Goal: Check status

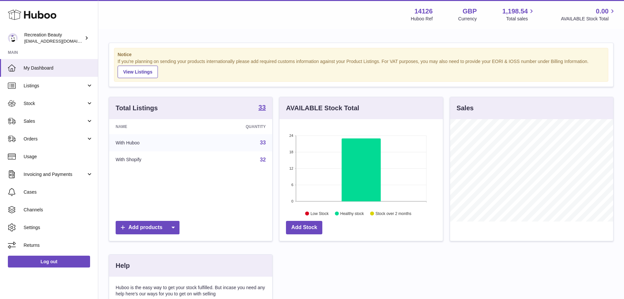
scroll to position [102, 164]
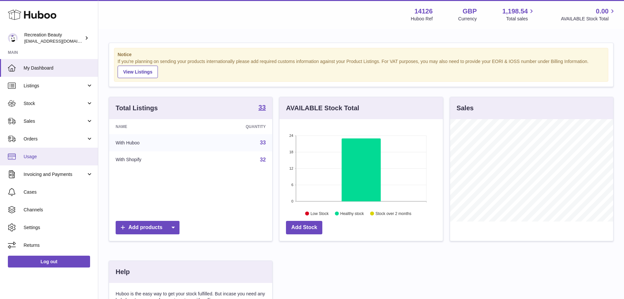
click at [49, 154] on span "Usage" at bounding box center [58, 156] width 69 height 6
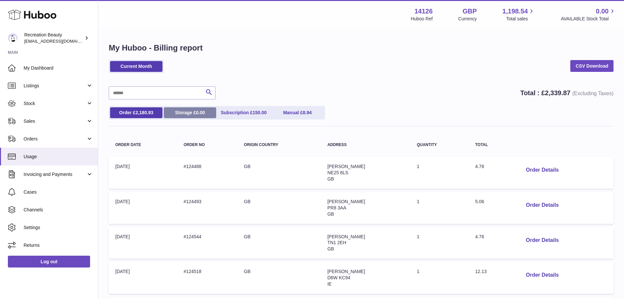
click at [193, 112] on link "Storage £ 0.00" at bounding box center [190, 112] width 52 height 11
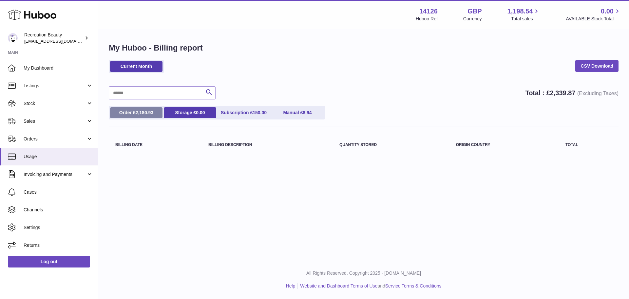
click at [150, 113] on span "2,180.93" at bounding box center [145, 112] width 18 height 5
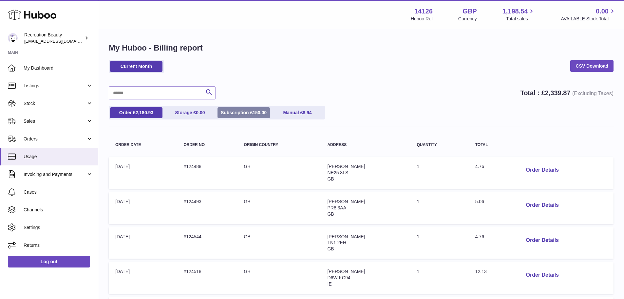
click at [251, 115] on link "Subscription £ 150.00" at bounding box center [244, 112] width 52 height 11
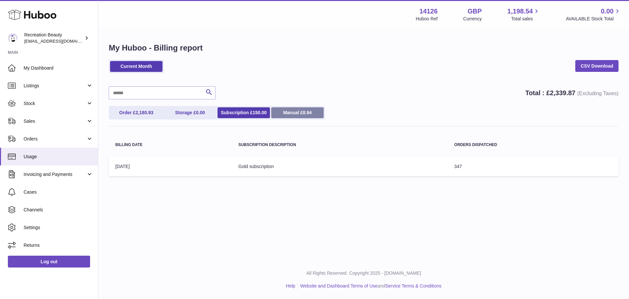
click at [293, 115] on link "Manual £ 8.94" at bounding box center [297, 112] width 52 height 11
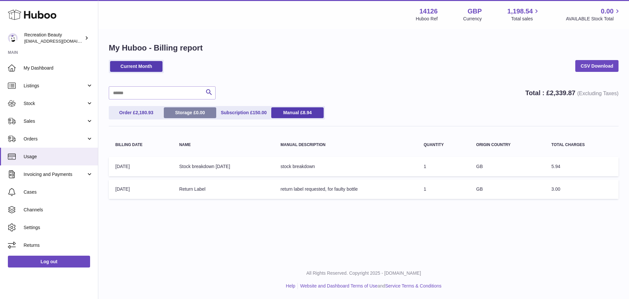
click at [193, 113] on link "Storage £ 0.00" at bounding box center [190, 112] width 52 height 11
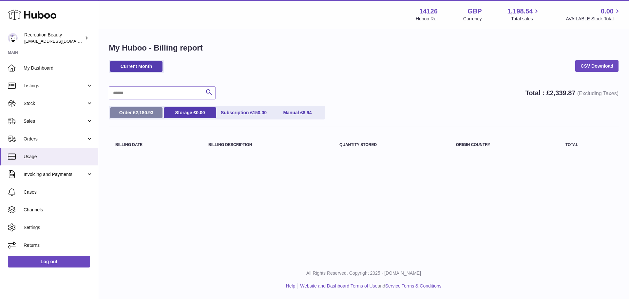
click at [145, 113] on span "2,180.93" at bounding box center [145, 112] width 18 height 5
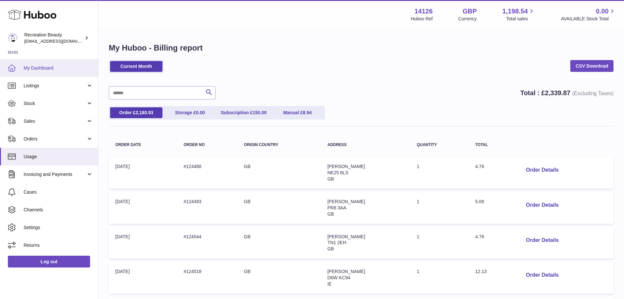
click at [56, 70] on span "My Dashboard" at bounding box center [58, 68] width 69 height 6
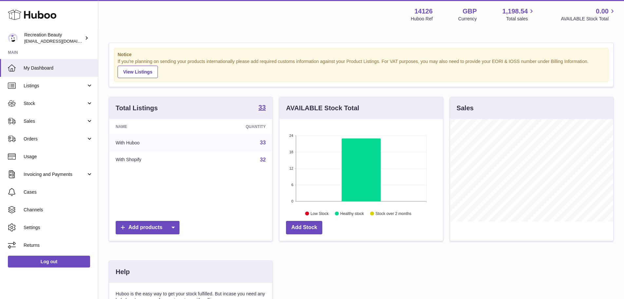
scroll to position [102, 164]
